Goal: Share content: Share content

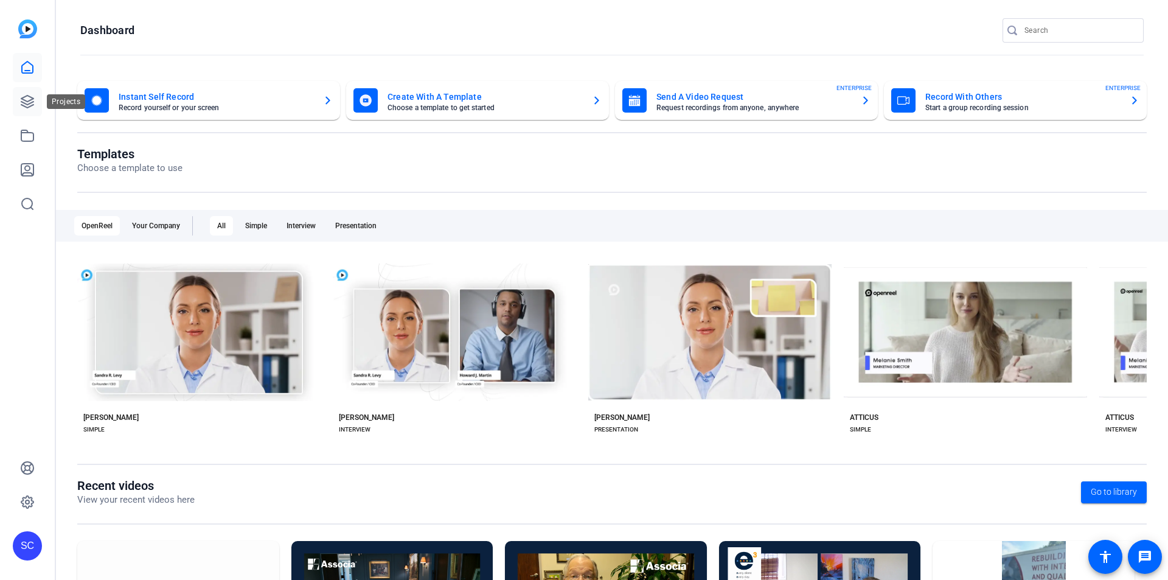
click at [27, 107] on icon at bounding box center [27, 102] width 12 height 12
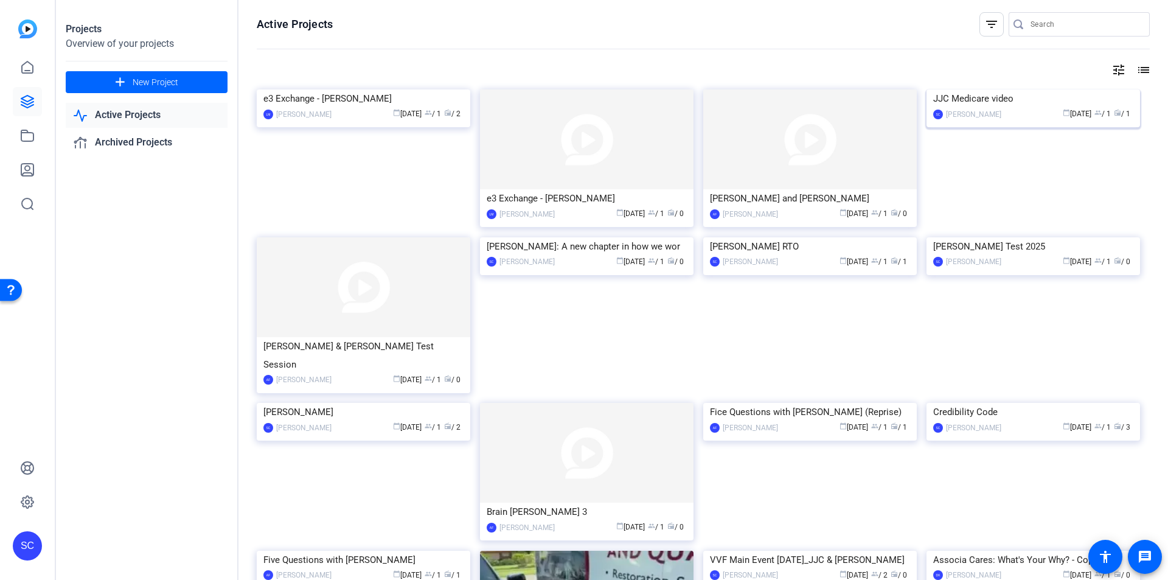
click at [1057, 89] on img at bounding box center [1034, 89] width 214 height 0
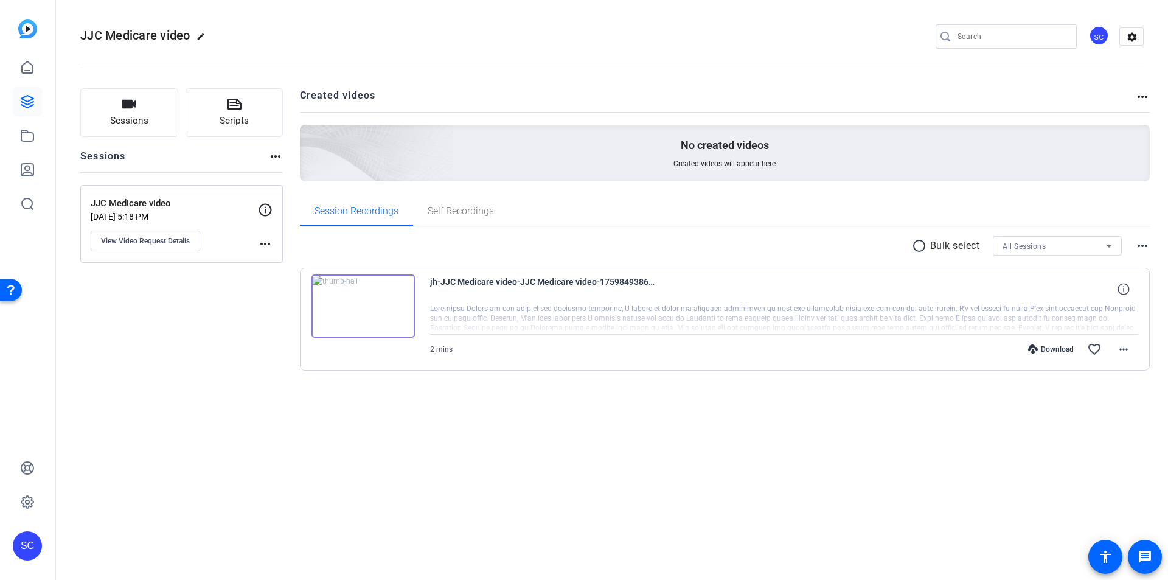
click at [1146, 245] on mat-icon "more_horiz" at bounding box center [1142, 245] width 15 height 15
click at [1149, 98] on div at bounding box center [584, 290] width 1168 height 580
click at [1147, 97] on mat-icon "more_horiz" at bounding box center [1142, 96] width 15 height 15
click at [24, 130] on div at bounding box center [584, 290] width 1168 height 580
click at [26, 70] on icon at bounding box center [27, 67] width 11 height 12
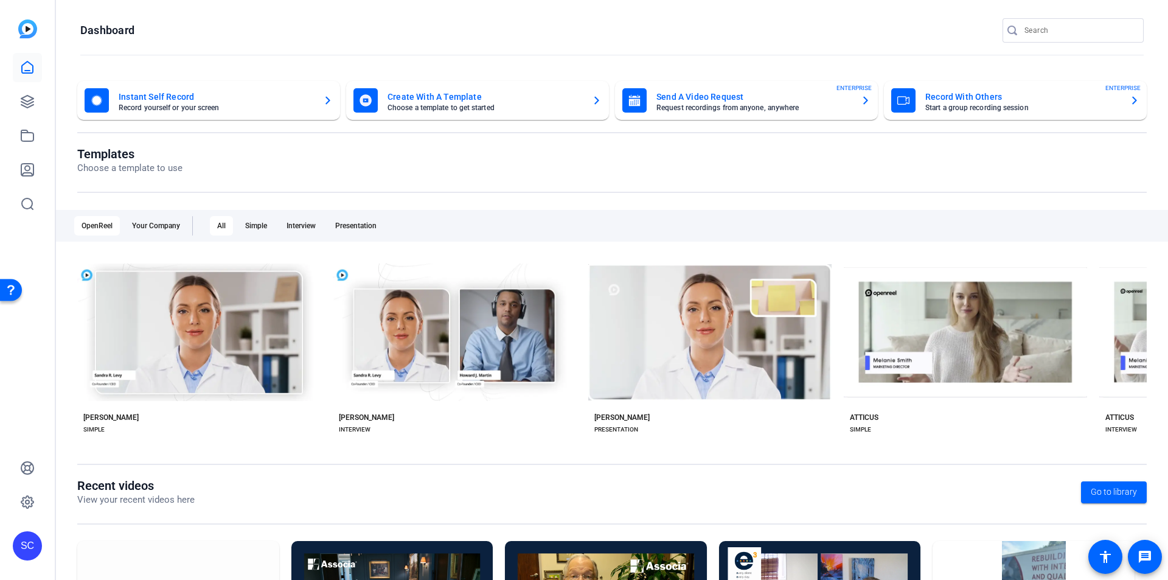
click at [481, 109] on mat-card-subtitle "Choose a template to get started" at bounding box center [485, 107] width 195 height 7
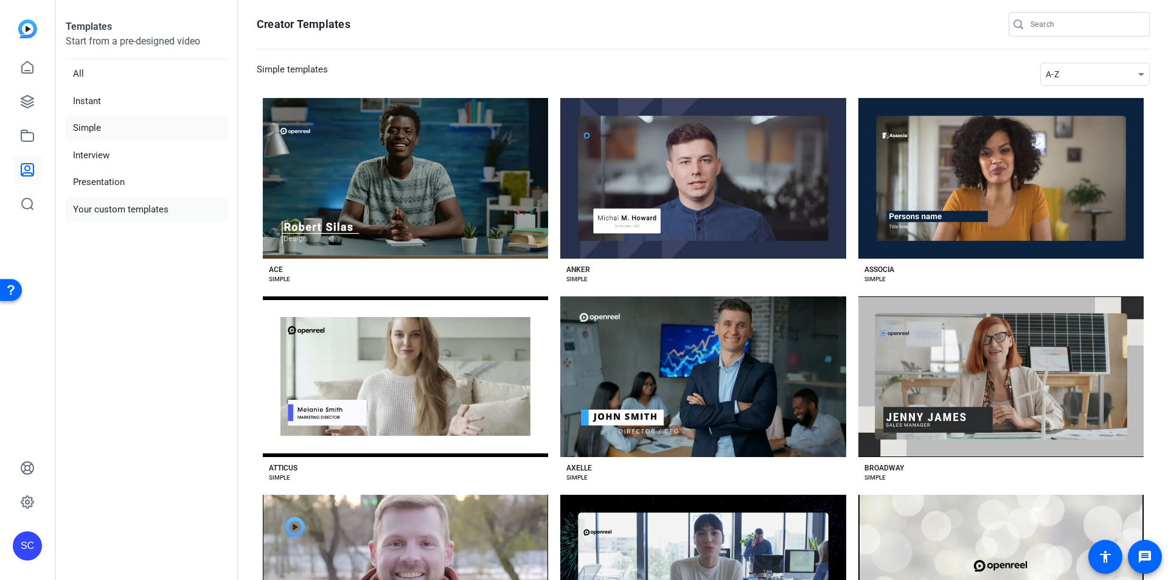
click at [131, 208] on li "Your custom templates" at bounding box center [147, 209] width 162 height 25
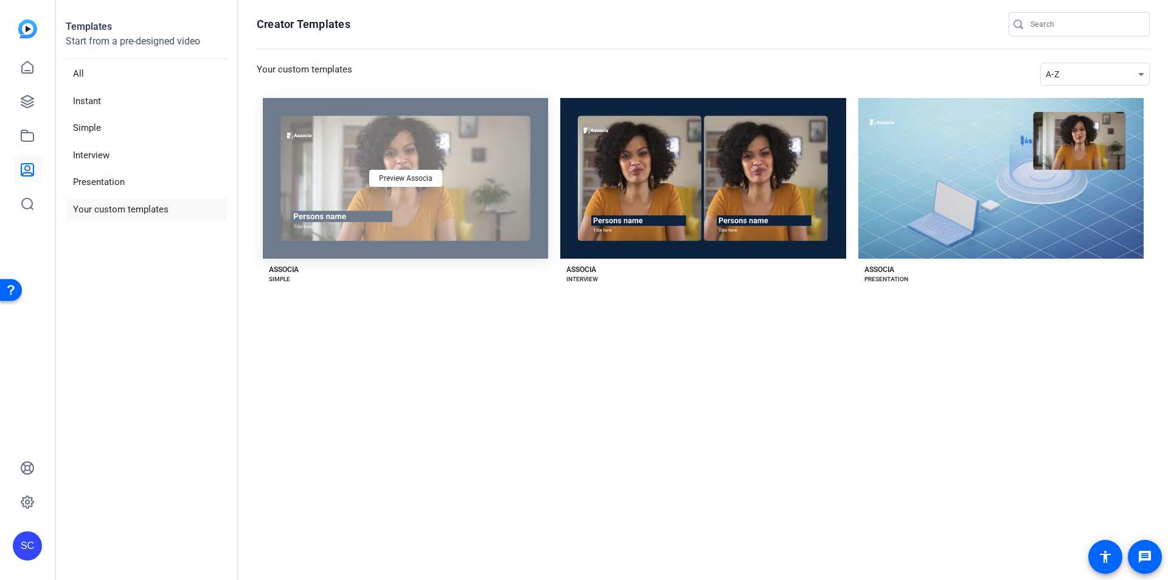
click at [461, 203] on div "Preview Associa" at bounding box center [405, 178] width 285 height 161
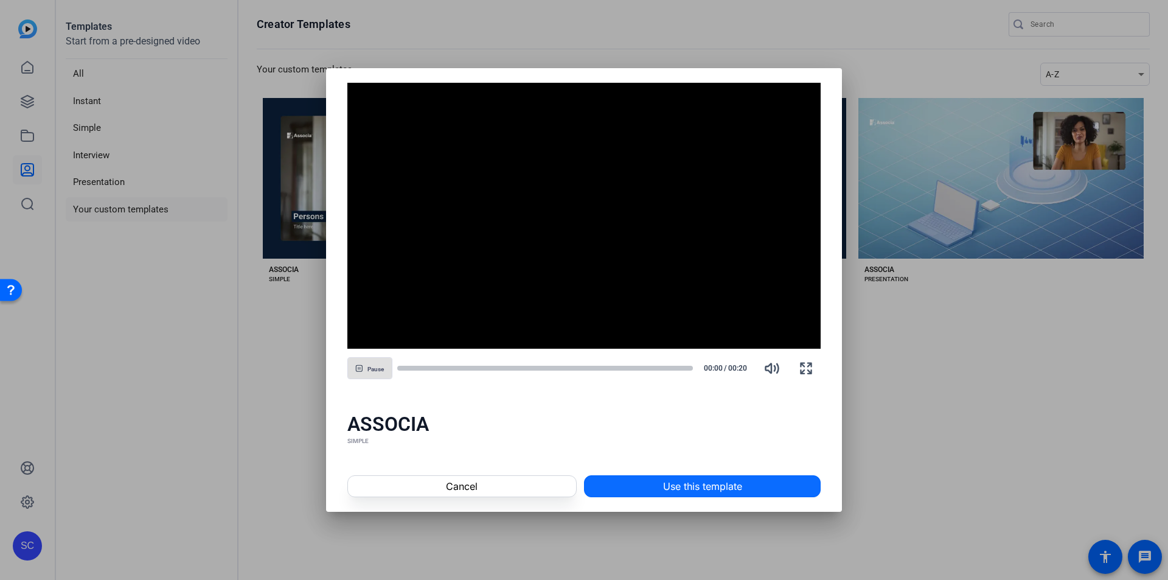
click at [716, 486] on span "Use this template" at bounding box center [702, 486] width 79 height 15
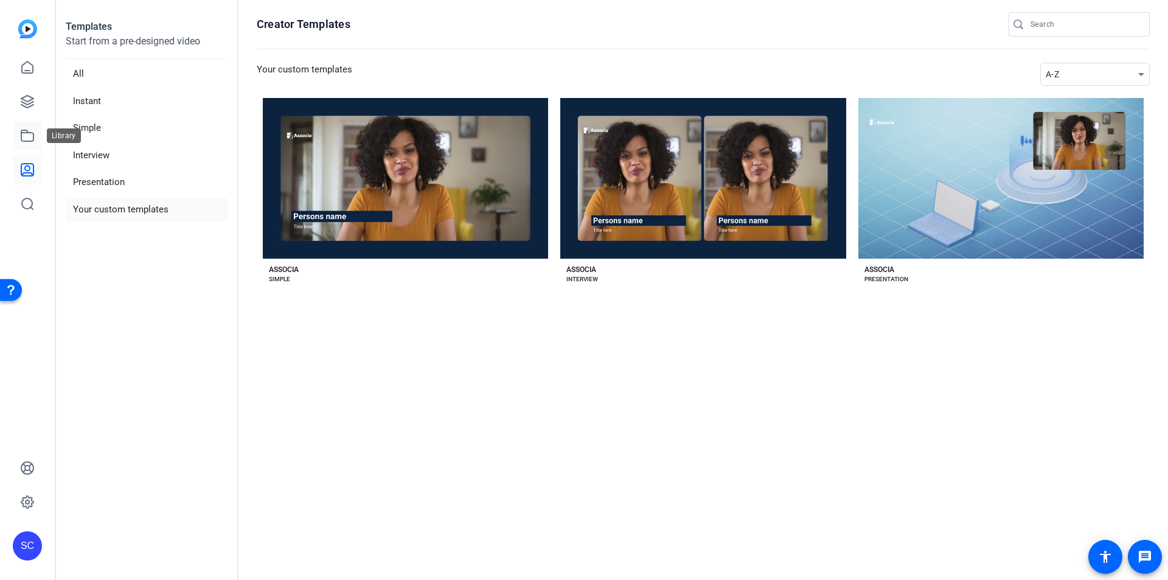
click at [19, 136] on link at bounding box center [27, 135] width 29 height 29
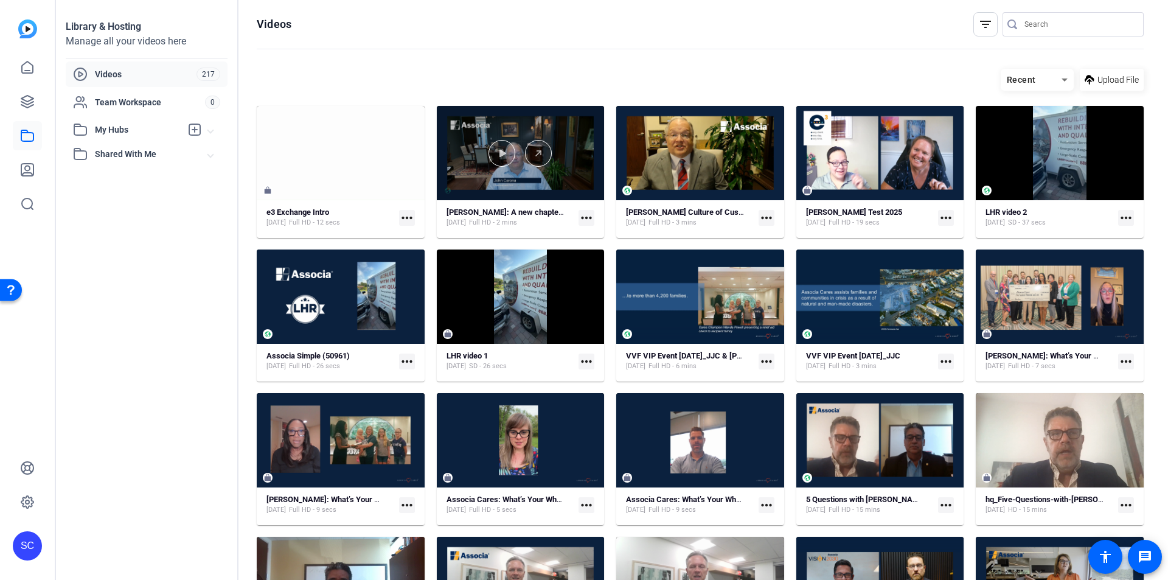
click at [545, 169] on div at bounding box center [521, 153] width 168 height 94
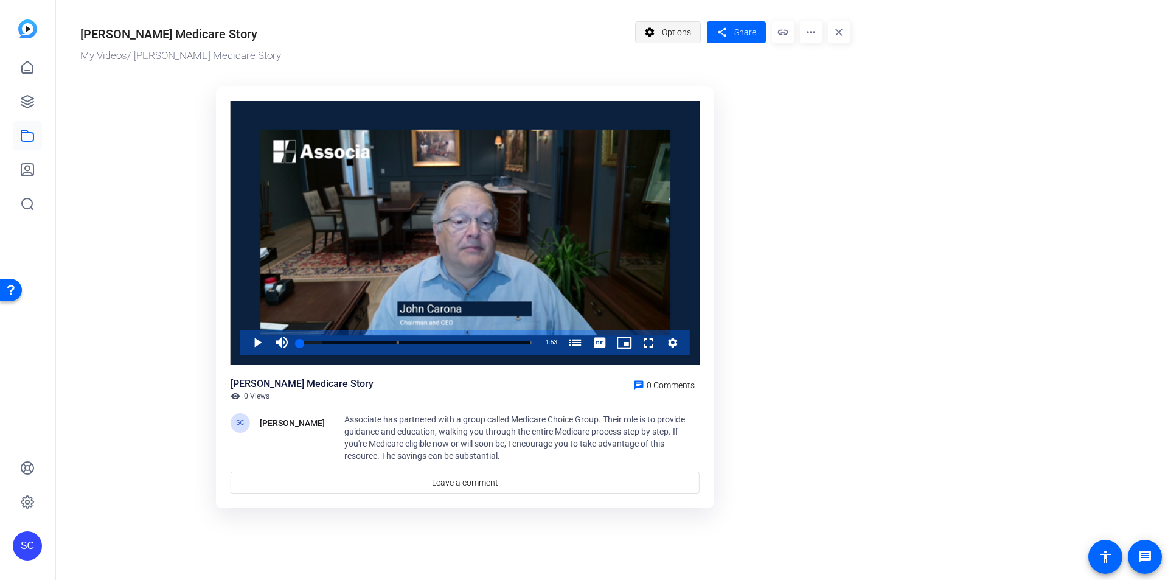
click at [682, 32] on span "Options" at bounding box center [676, 32] width 29 height 23
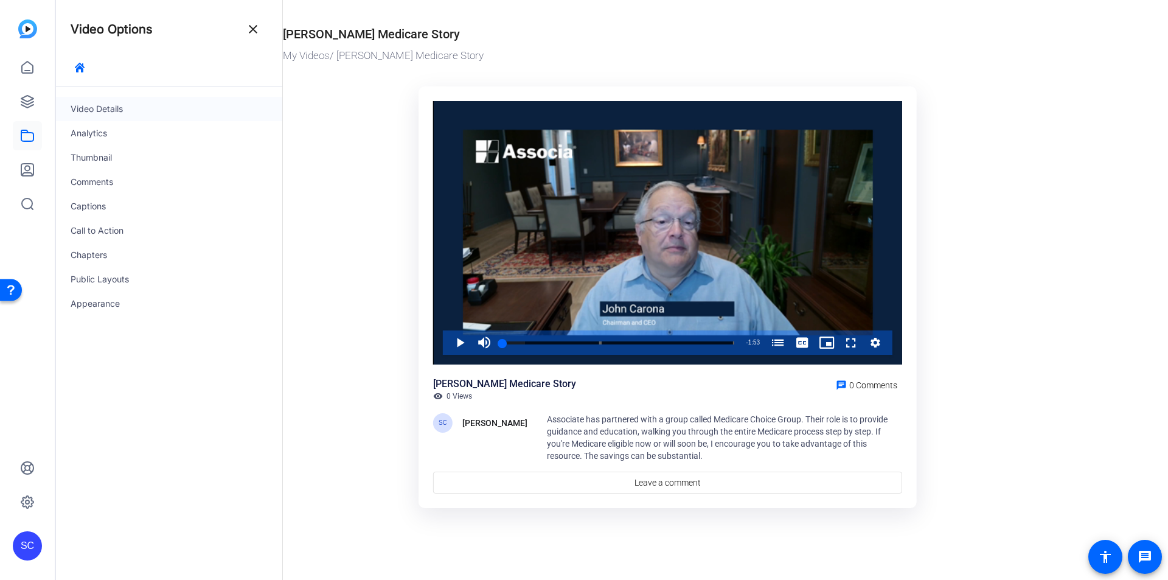
click at [153, 114] on div "Video Details" at bounding box center [169, 109] width 226 height 24
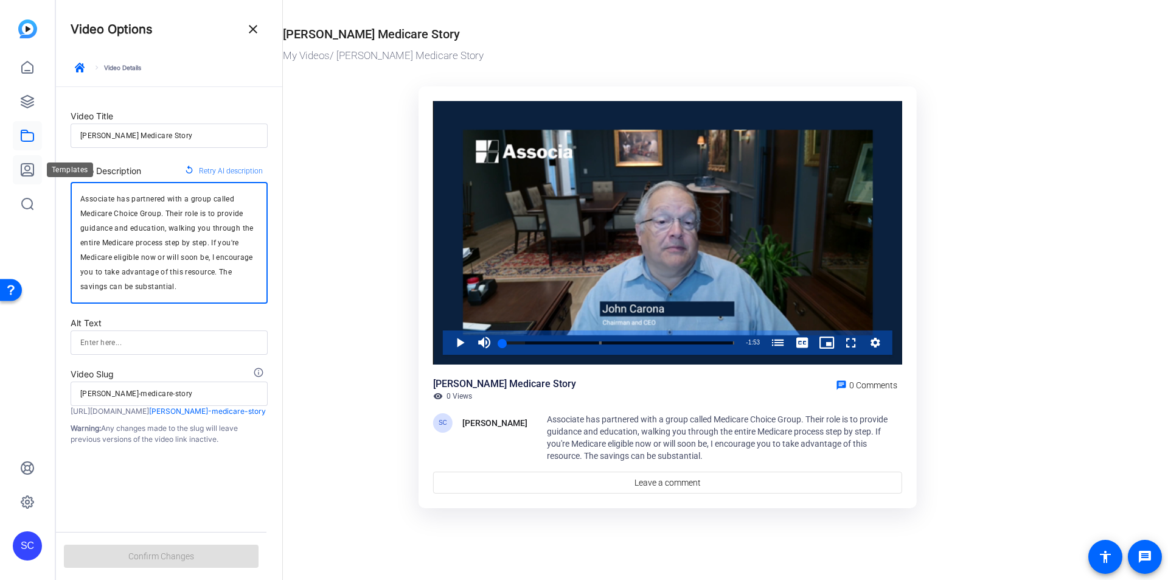
drag, startPoint x: 187, startPoint y: 286, endPoint x: 37, endPoint y: 177, distance: 185.6
click at [37, 177] on mat-sidenav-container "SC Video Options close keyboard_arrow_right Video Details Video Title John Caro…" at bounding box center [584, 290] width 1168 height 580
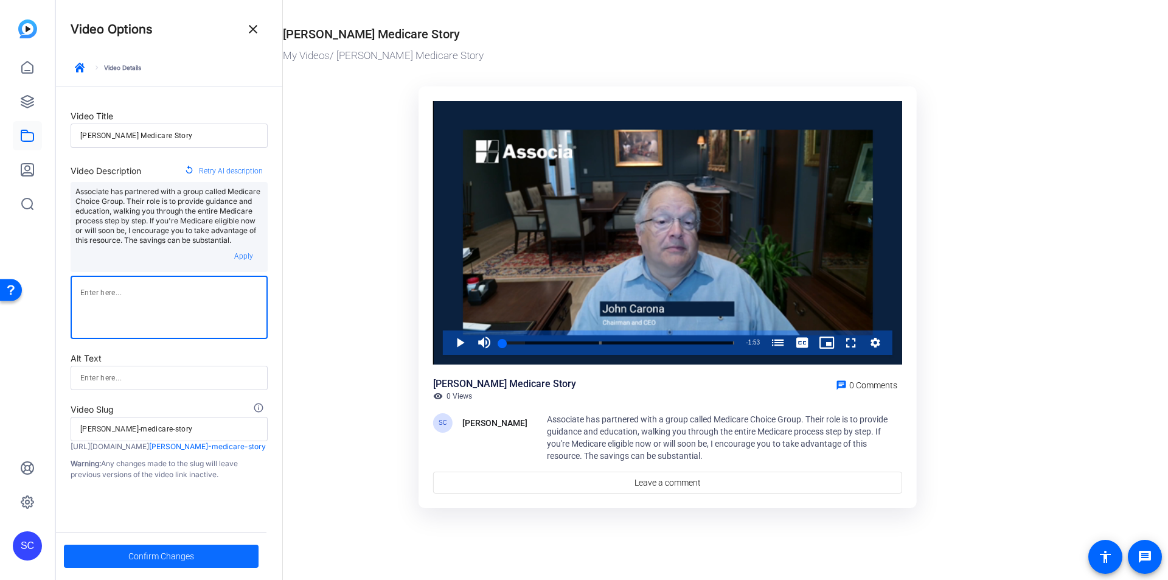
click at [150, 558] on span "Confirm Changes" at bounding box center [161, 556] width 66 height 23
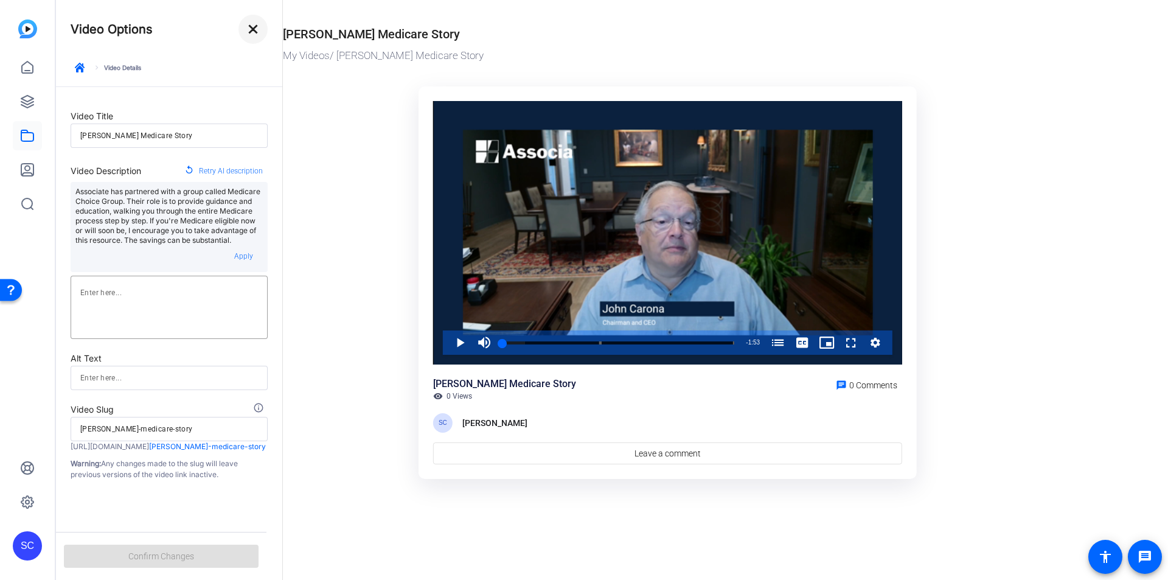
click at [255, 33] on mat-icon "close" at bounding box center [253, 29] width 15 height 15
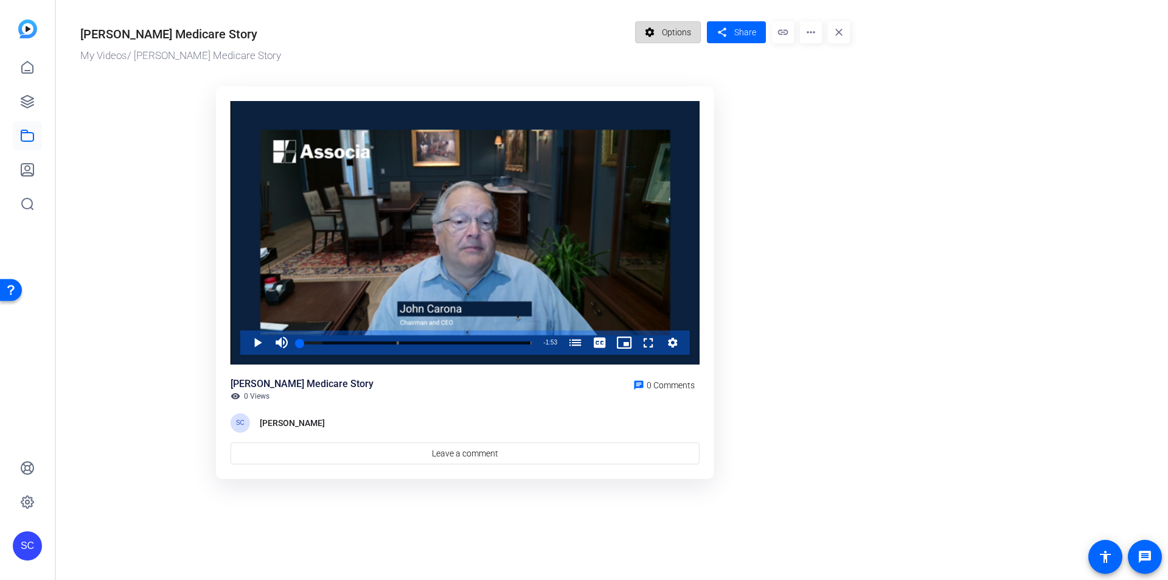
click at [677, 23] on span "Options" at bounding box center [676, 32] width 29 height 23
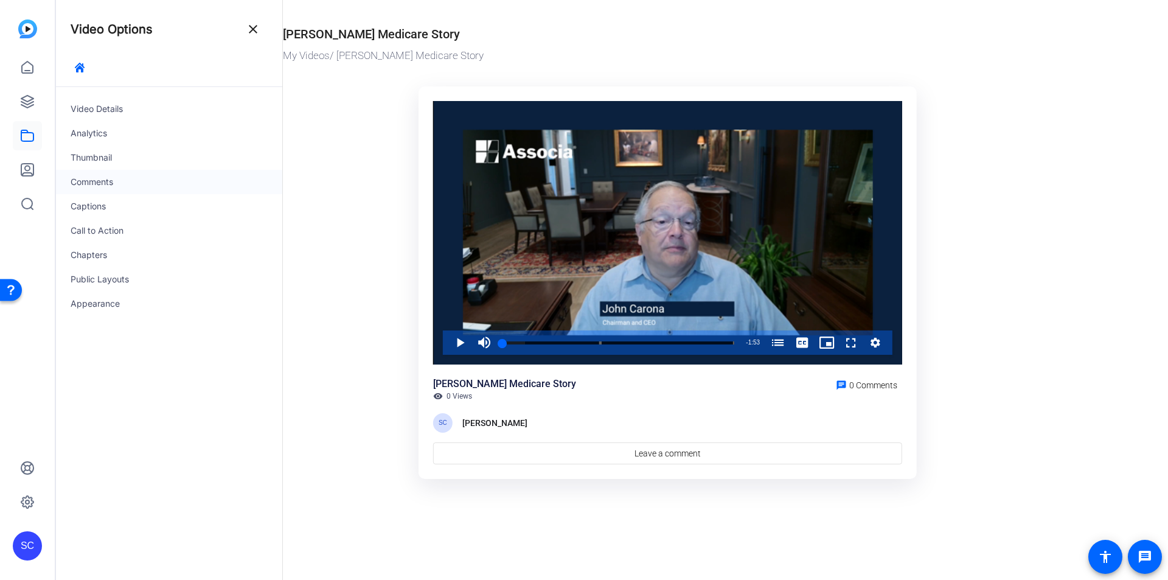
click at [142, 177] on div "Comments" at bounding box center [169, 182] width 226 height 24
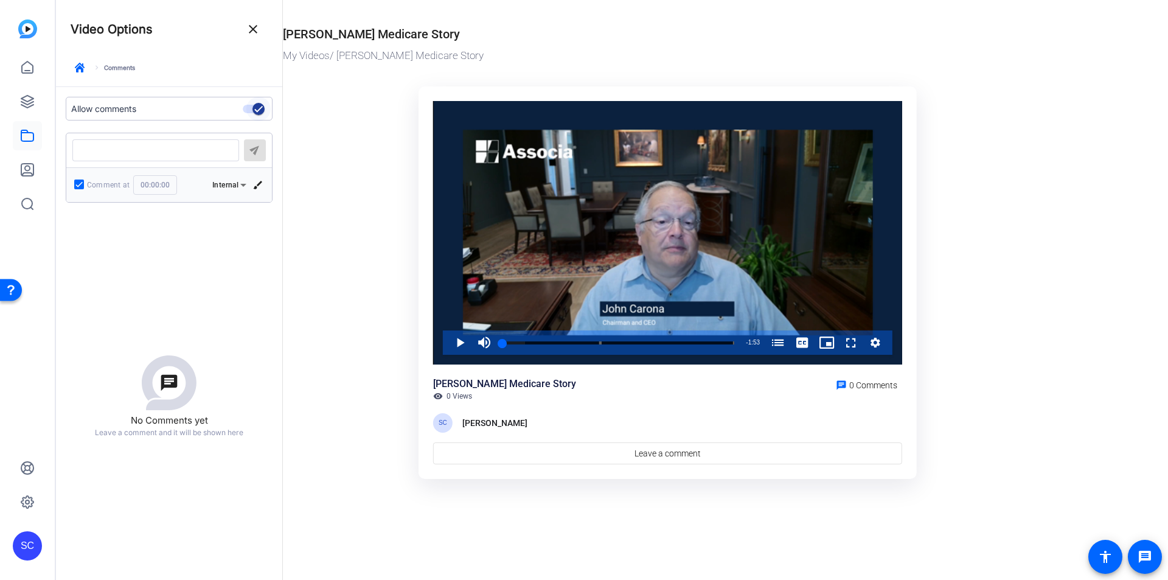
click at [260, 103] on icon "button" at bounding box center [258, 108] width 11 height 11
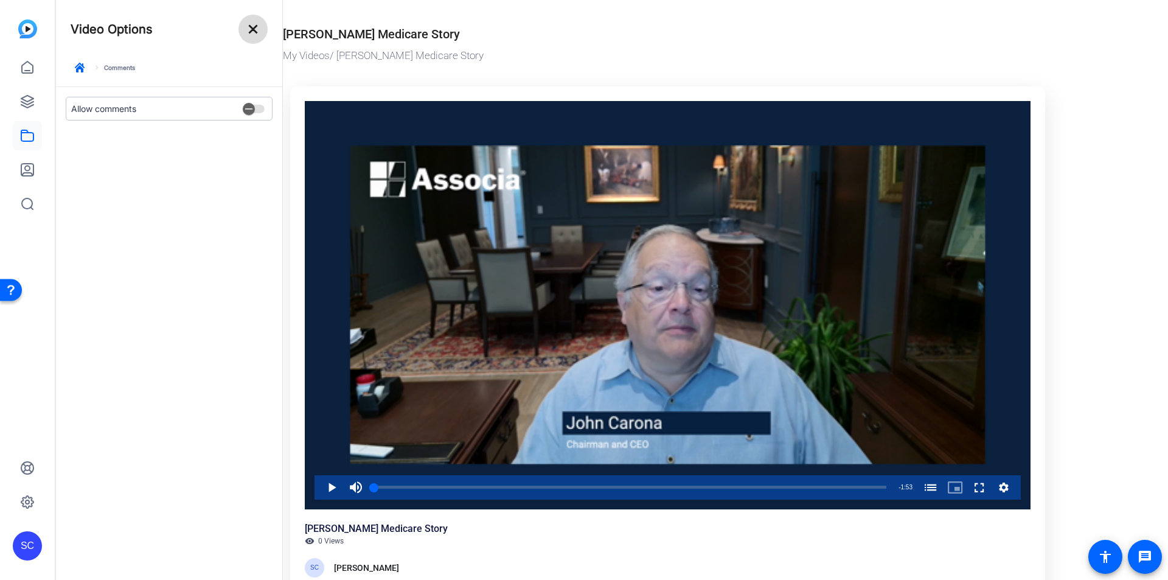
click at [254, 27] on mat-icon "close" at bounding box center [253, 29] width 15 height 15
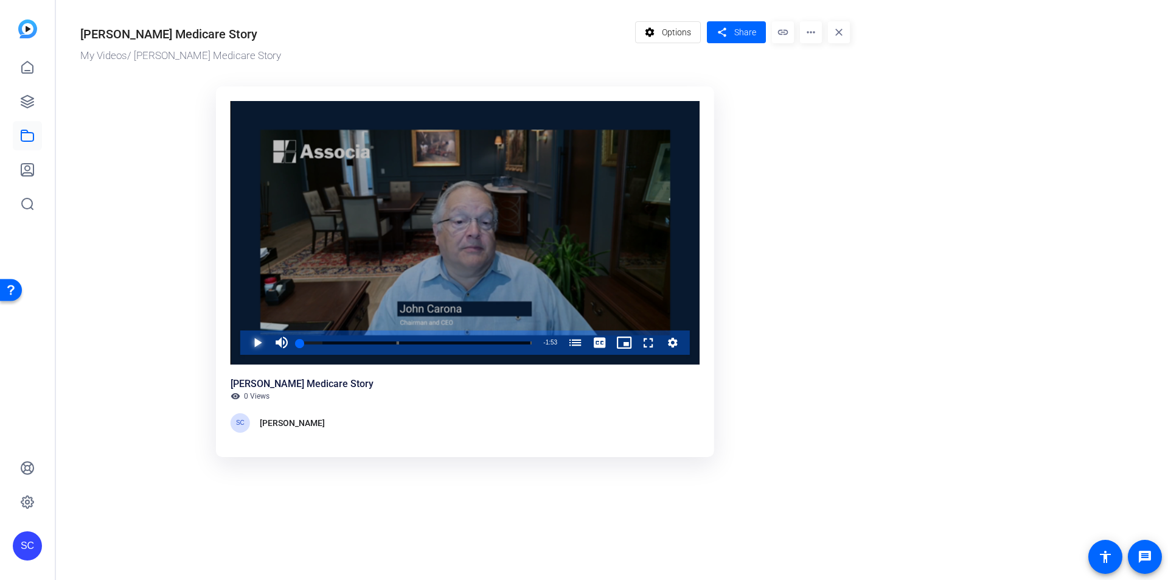
click at [245, 344] on span "Video Player" at bounding box center [245, 342] width 0 height 24
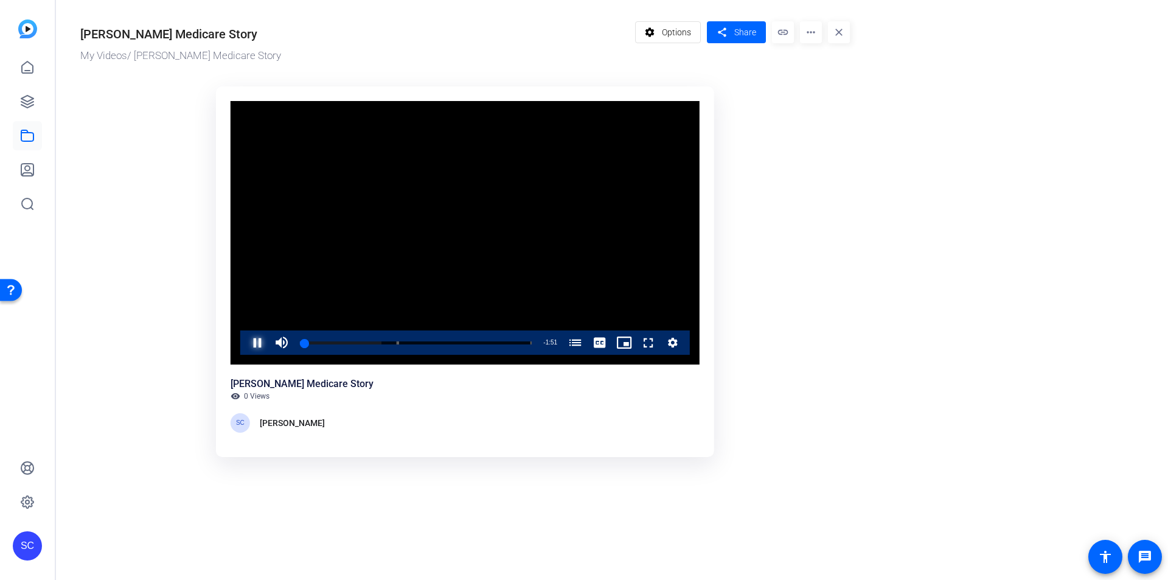
click at [245, 344] on span "Video Player" at bounding box center [245, 342] width 0 height 24
click at [516, 343] on div "Progress Bar" at bounding box center [464, 342] width 133 height 6
click at [245, 340] on span "Video Player" at bounding box center [245, 342] width 0 height 24
click at [719, 34] on mat-icon "share" at bounding box center [721, 32] width 15 height 16
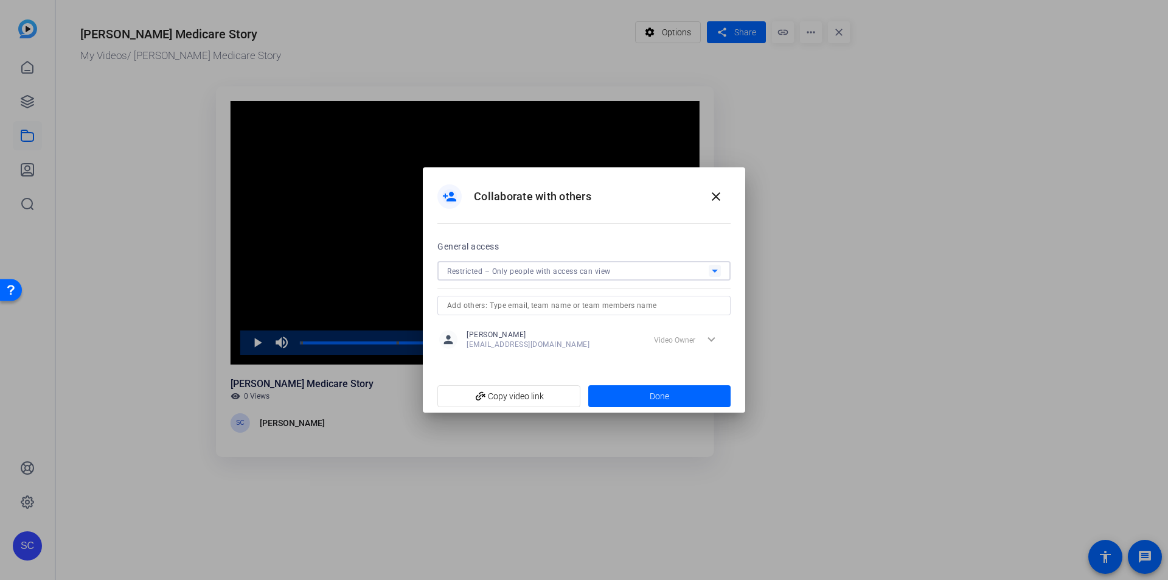
click at [720, 271] on icon at bounding box center [715, 270] width 15 height 15
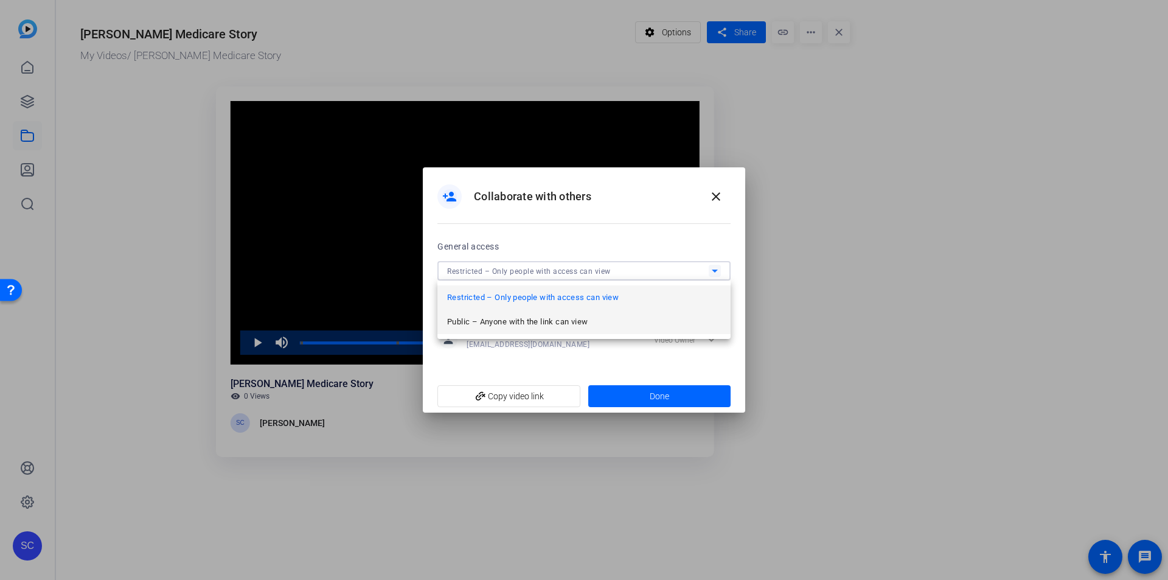
click at [655, 318] on mat-option "Public – Anyone with the link can view" at bounding box center [583, 322] width 293 height 24
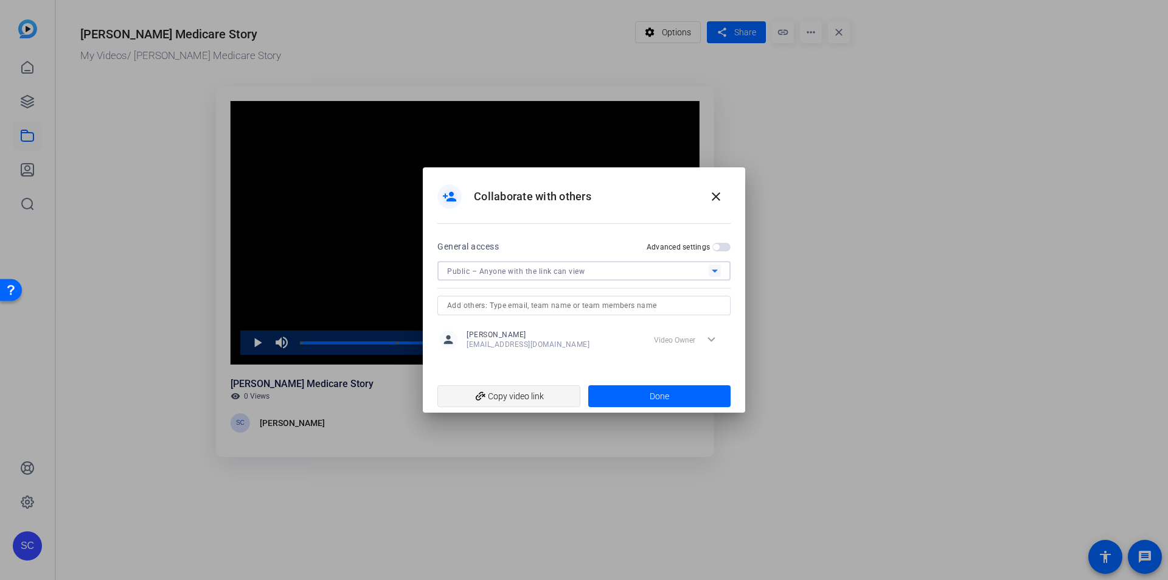
click at [541, 394] on span "add_link Copy video link" at bounding box center [509, 396] width 124 height 23
click at [659, 395] on span "Done" at bounding box center [659, 396] width 19 height 13
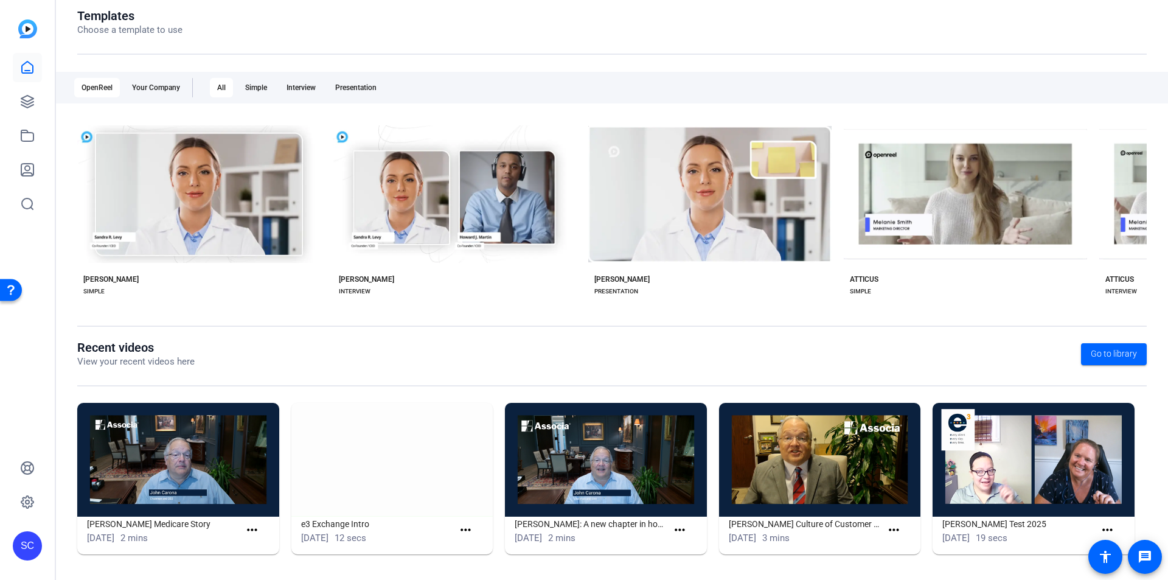
scroll to position [139, 0]
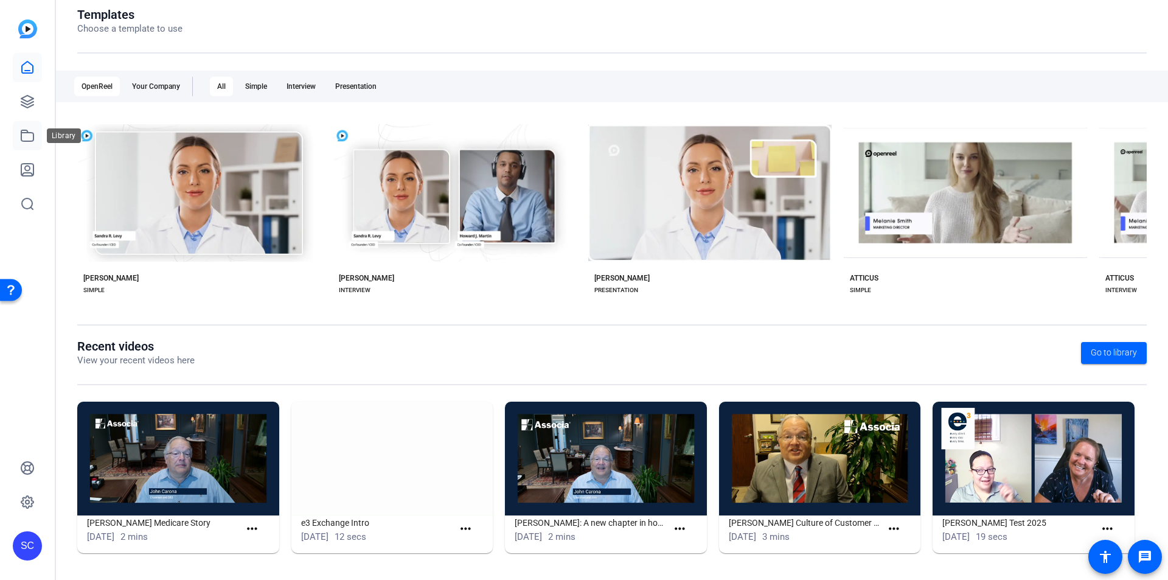
click at [30, 134] on icon at bounding box center [27, 135] width 15 height 15
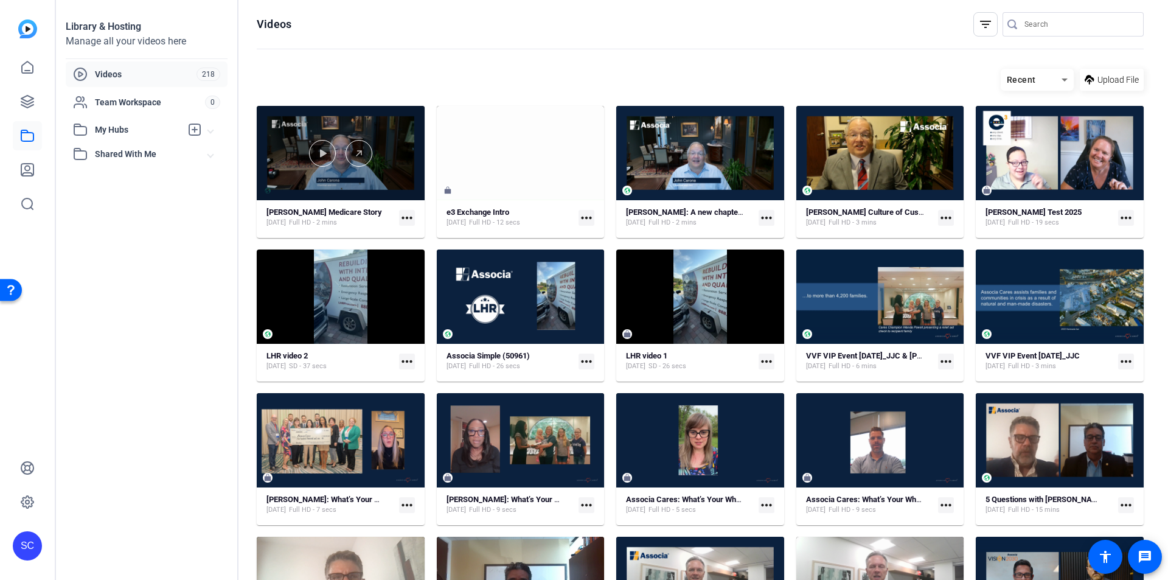
click at [351, 140] on div at bounding box center [341, 153] width 168 height 27
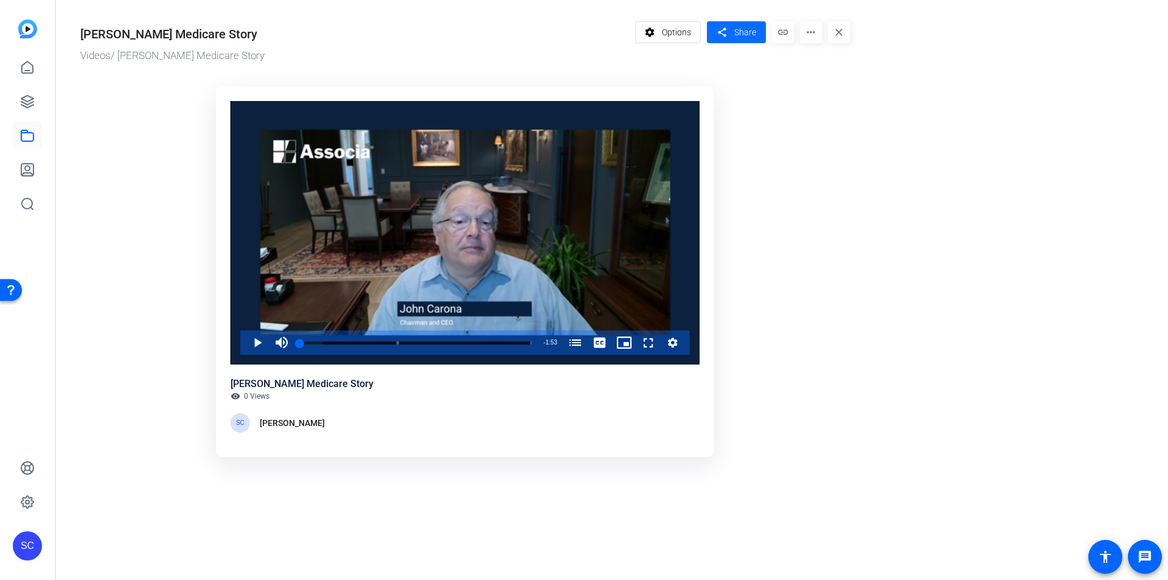
click at [733, 35] on span at bounding box center [736, 32] width 59 height 29
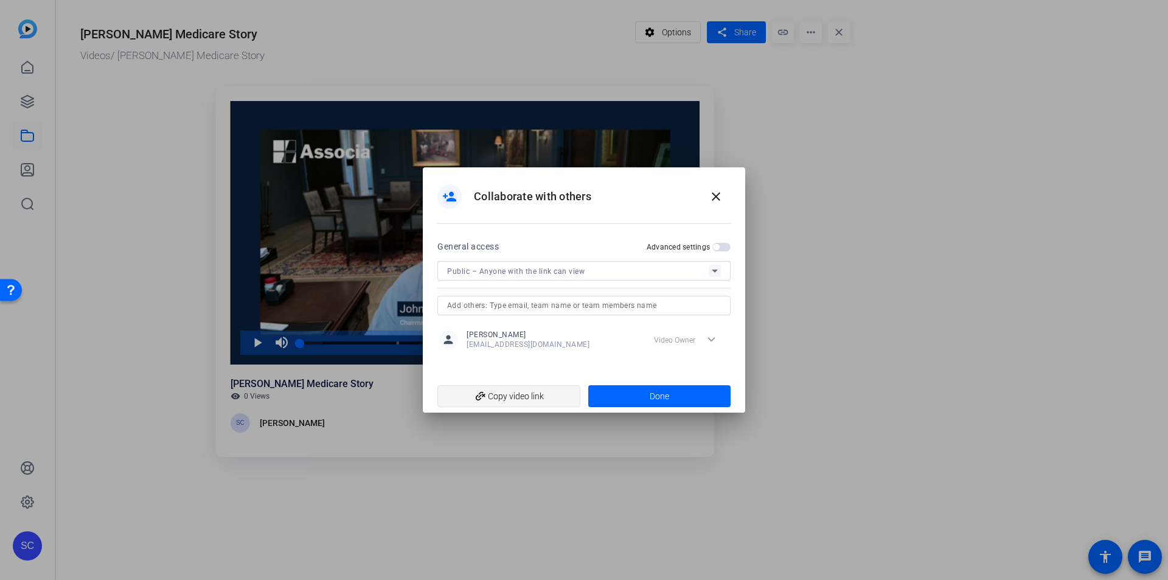
click at [524, 405] on span "add_link Copy video link" at bounding box center [509, 396] width 124 height 23
click at [631, 398] on span at bounding box center [659, 395] width 143 height 29
